Goal: Task Accomplishment & Management: Complete application form

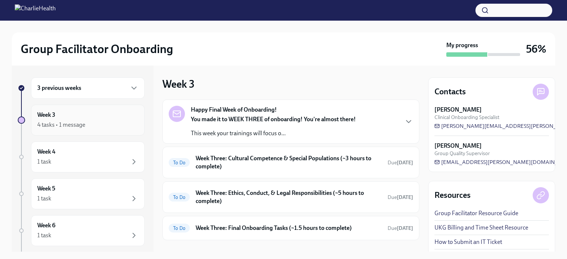
click at [95, 125] on div "4 tasks • 1 message" at bounding box center [87, 125] width 101 height 9
click at [267, 139] on div "Happy Final Week of Onboarding! You made it to WEEK THREE of onboarding! You're…" at bounding box center [290, 122] width 257 height 44
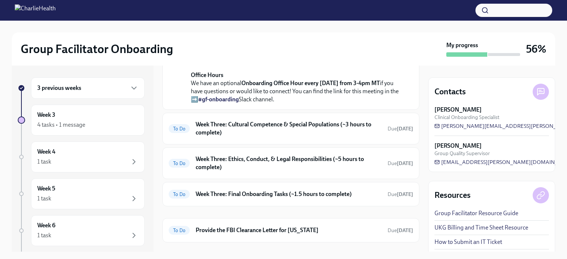
scroll to position [291, 0]
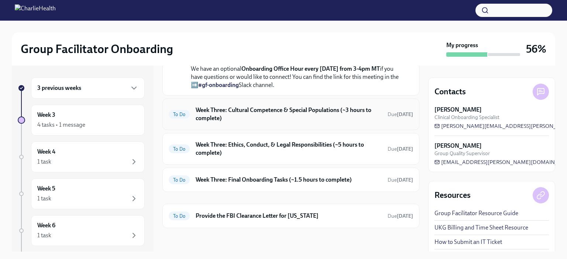
click at [292, 122] on h6 "Week Three: Cultural Competence & Special Populations (~3 hours to complete)" at bounding box center [289, 114] width 186 height 16
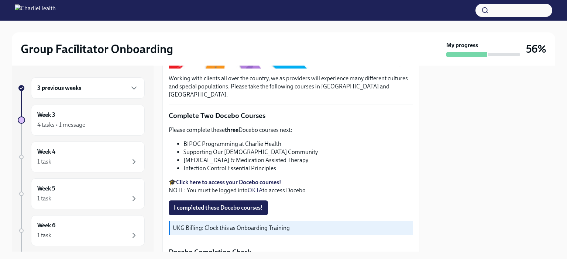
scroll to position [224, 0]
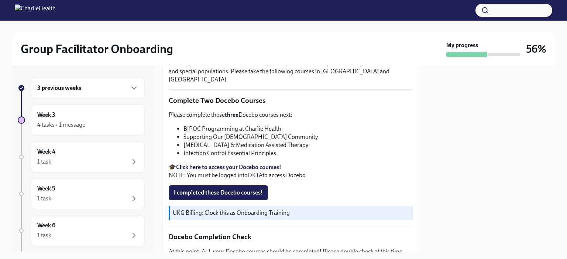
click at [235, 125] on li "BIPOC Programming at Charlie Health" at bounding box center [297, 129] width 229 height 8
copy ul "BIPOC Programming at Charlie Health"
click at [322, 149] on li "Infection Control Essential Principles" at bounding box center [297, 153] width 229 height 8
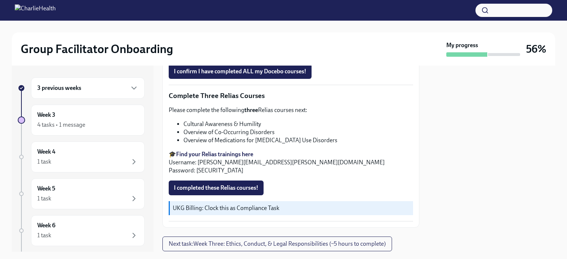
scroll to position [614, 0]
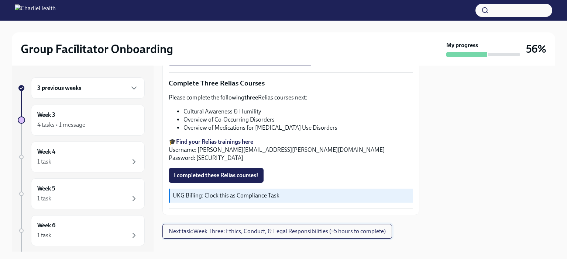
click at [280, 228] on span "Next task : Week Three: Ethics, Conduct, & Legal Responsibilities (~5 hours to …" at bounding box center [277, 231] width 217 height 7
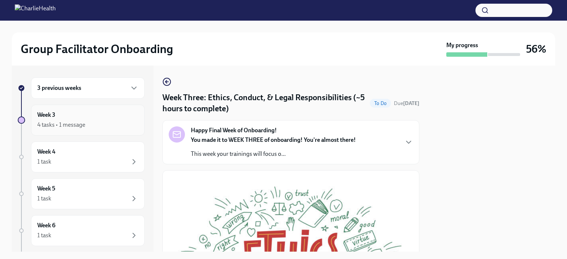
click at [111, 115] on div "Week 3 4 tasks • 1 message" at bounding box center [87, 120] width 101 height 18
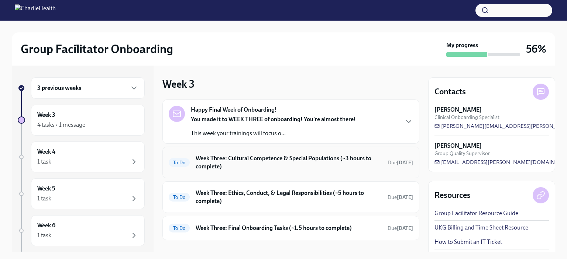
click at [257, 161] on h6 "Week Three: Cultural Competence & Special Populations (~3 hours to complete)" at bounding box center [289, 163] width 186 height 16
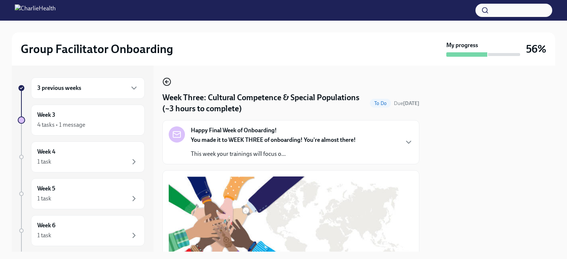
click at [165, 80] on icon "button" at bounding box center [166, 81] width 9 height 9
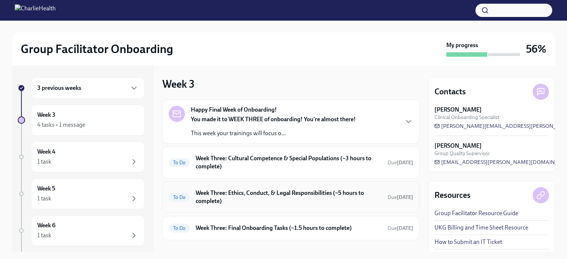
click at [308, 200] on h6 "Week Three: Ethics, Conduct, & Legal Responsibilities (~5 hours to complete)" at bounding box center [289, 197] width 186 height 16
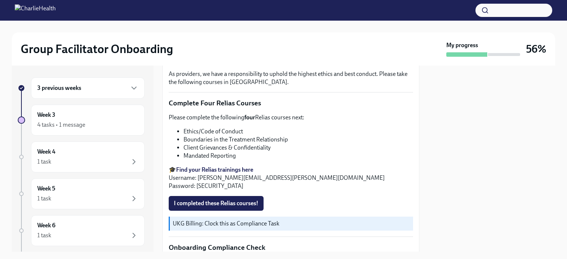
scroll to position [285, 0]
click at [303, 145] on li "Client Grievances & Confidentiality" at bounding box center [297, 148] width 229 height 8
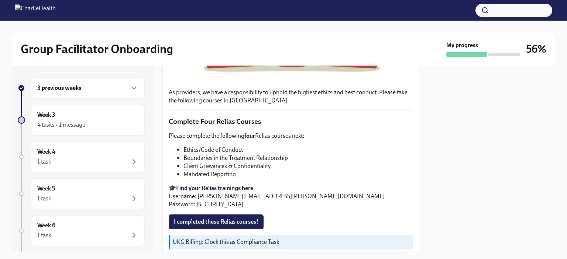
scroll to position [263, 0]
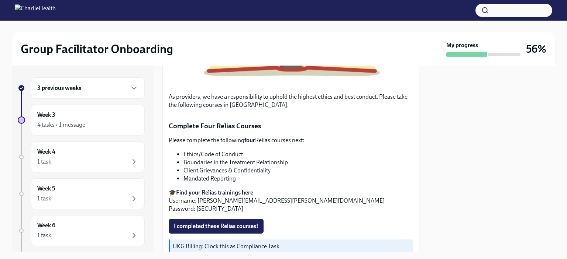
click at [206, 205] on p "🎓 Find your Relias trainings here Username: [PERSON_NAME][EMAIL_ADDRESS][PERSON…" at bounding box center [291, 201] width 244 height 24
click at [221, 167] on li "Client Grievances & Confidentiality" at bounding box center [297, 171] width 229 height 8
click at [332, 177] on li "Mandated Reporting" at bounding box center [297, 179] width 229 height 8
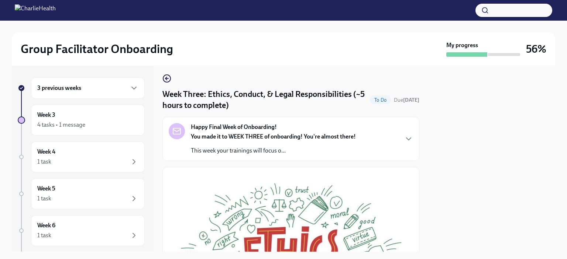
scroll to position [0, 0]
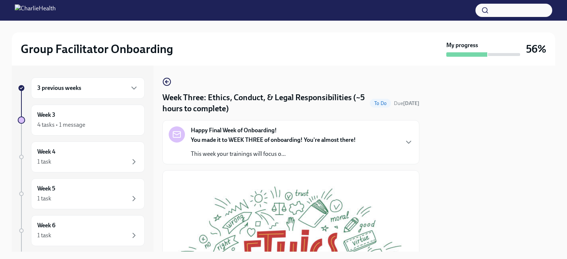
click at [223, 143] on strong "You made it to WEEK THREE of onboarding! You're almost there!" at bounding box center [273, 139] width 165 height 7
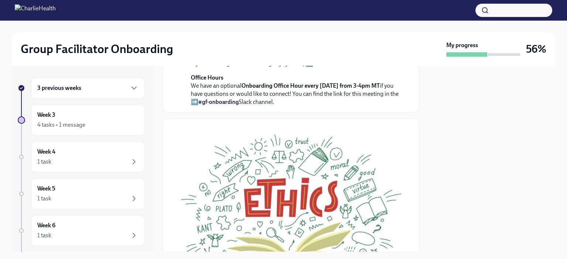
scroll to position [226, 0]
